Goal: Transaction & Acquisition: Purchase product/service

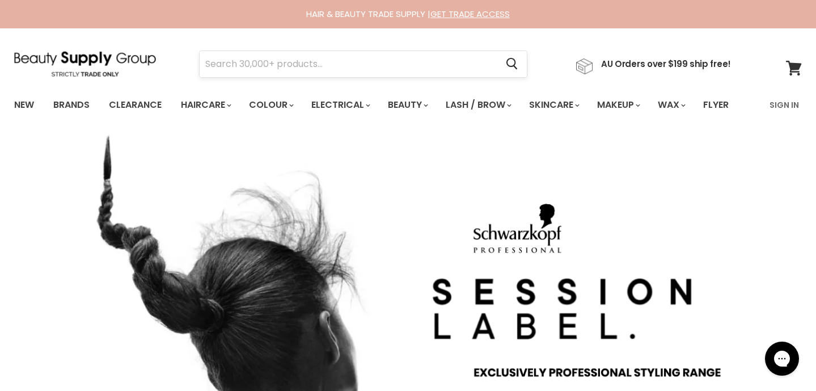
click at [225, 59] on input "Search" at bounding box center [348, 64] width 297 height 26
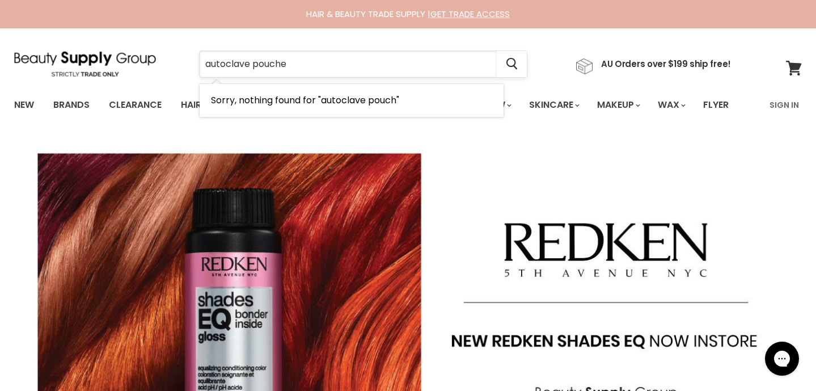
type input "autoclave pouches"
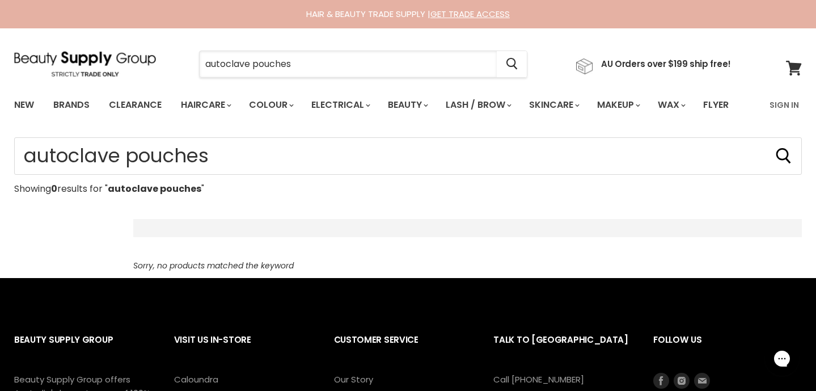
drag, startPoint x: 252, startPoint y: 65, endPoint x: 174, endPoint y: 62, distance: 78.9
click at [174, 62] on div "autoclave pouches Cancel" at bounding box center [363, 64] width 386 height 26
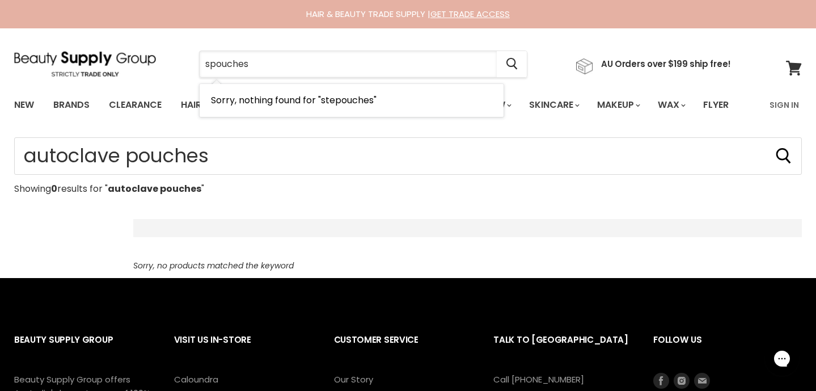
type input "pouches"
